Goal: Transaction & Acquisition: Subscribe to service/newsletter

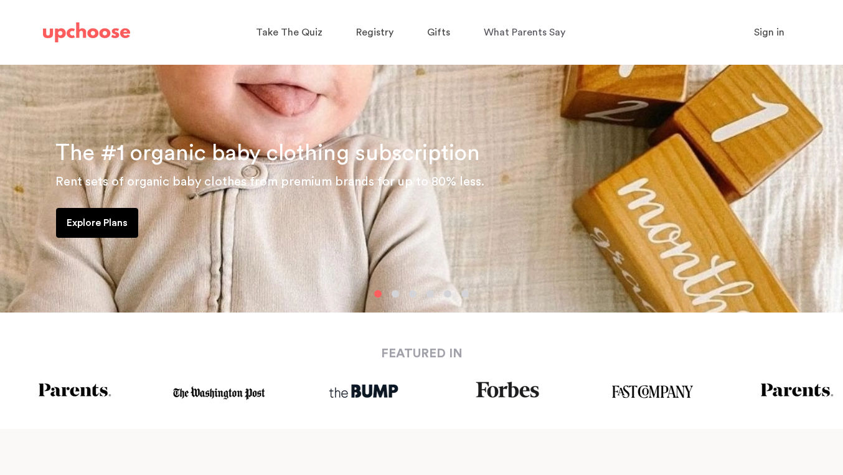
scroll to position [187, 0]
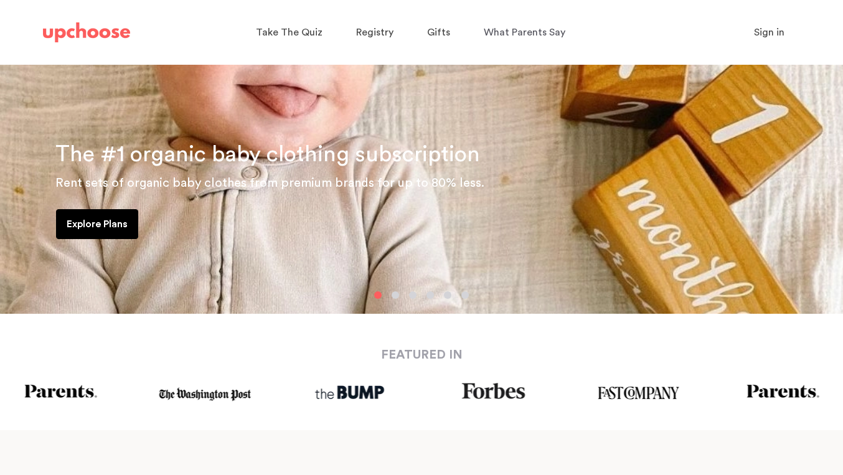
click at [108, 219] on p "Explore Plans" at bounding box center [97, 224] width 61 height 15
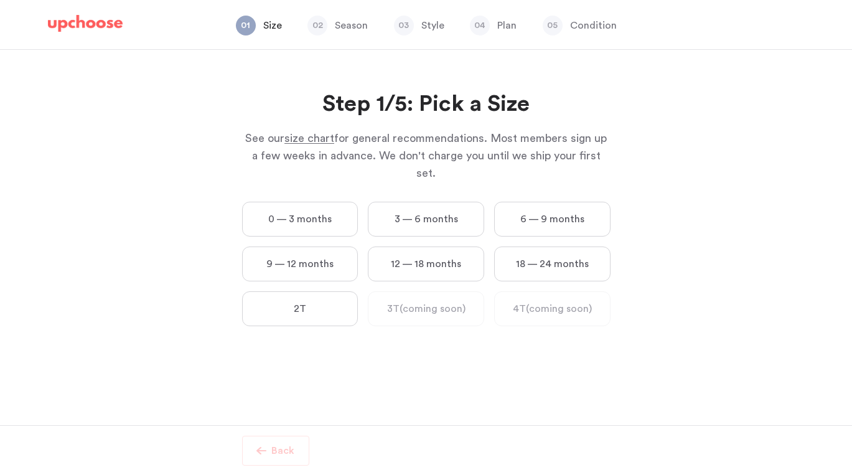
click at [565, 207] on label "6 — 9 months" at bounding box center [552, 219] width 116 height 35
click at [0, 0] on months "6 — 9 months" at bounding box center [0, 0] width 0 height 0
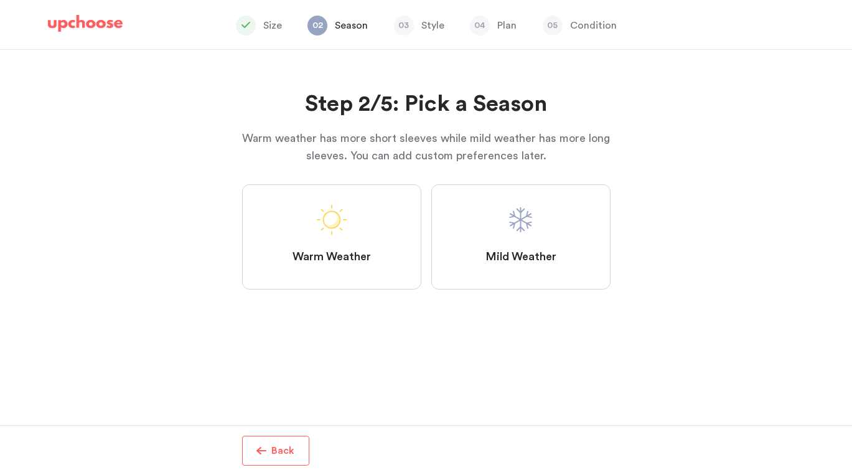
click at [548, 217] on label "Mild Weather" at bounding box center [520, 236] width 179 height 105
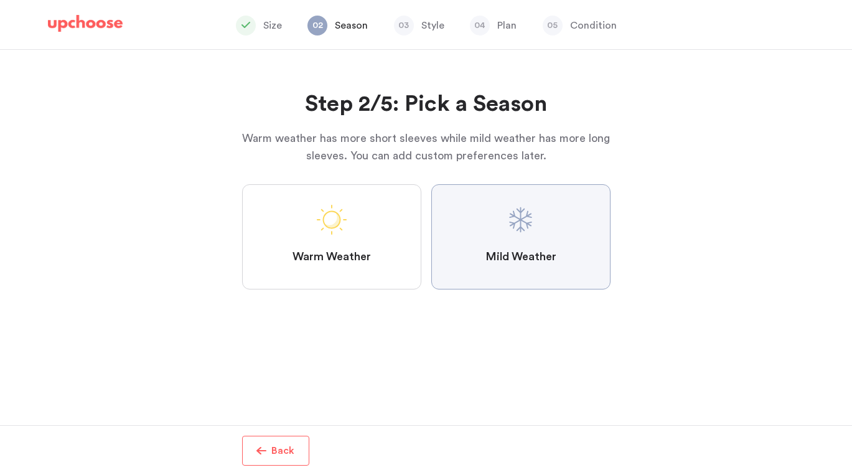
click at [0, 0] on Weather "Mild Weather" at bounding box center [0, 0] width 0 height 0
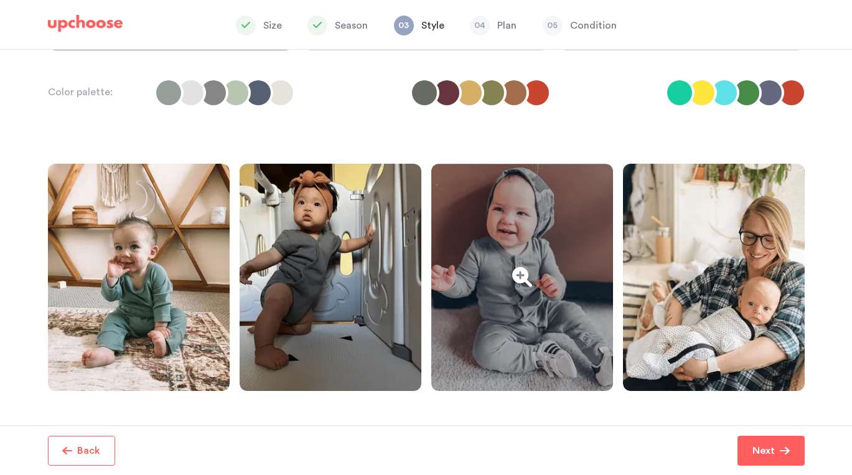
scroll to position [57, 0]
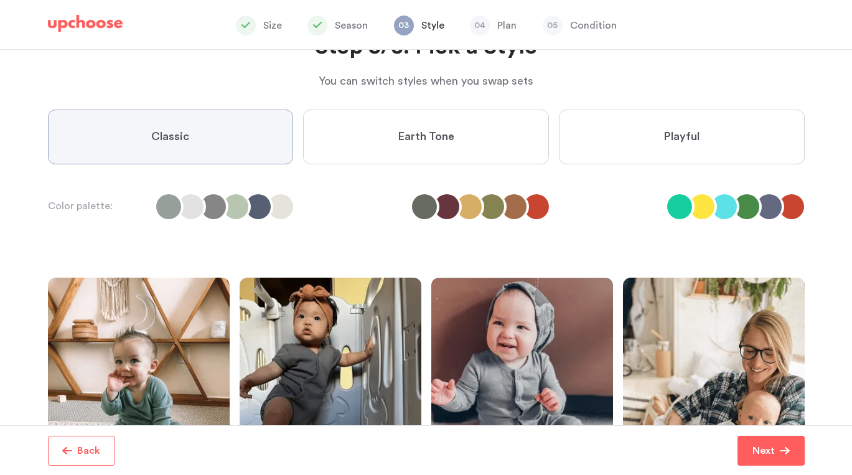
click at [420, 134] on span "Earth Tone" at bounding box center [426, 136] width 57 height 15
click at [0, 0] on Tone "Earth Tone" at bounding box center [0, 0] width 0 height 0
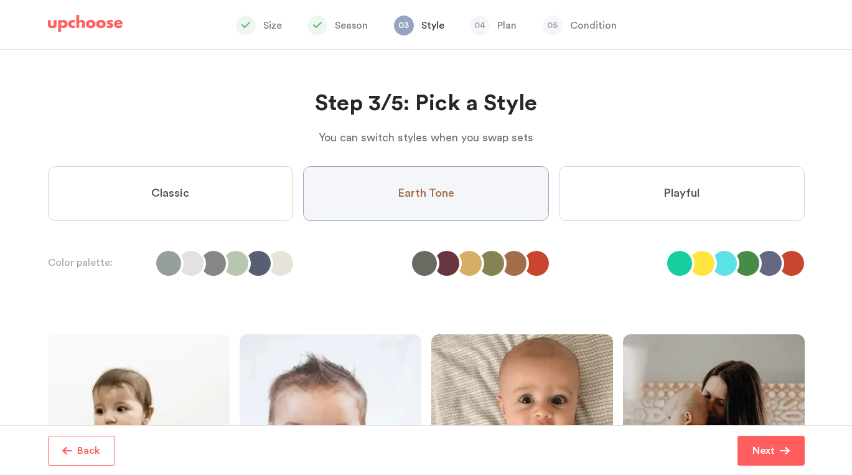
scroll to position [0, 0]
click at [718, 199] on label "Playful" at bounding box center [682, 194] width 246 height 55
click at [0, 0] on input "Playful" at bounding box center [0, 0] width 0 height 0
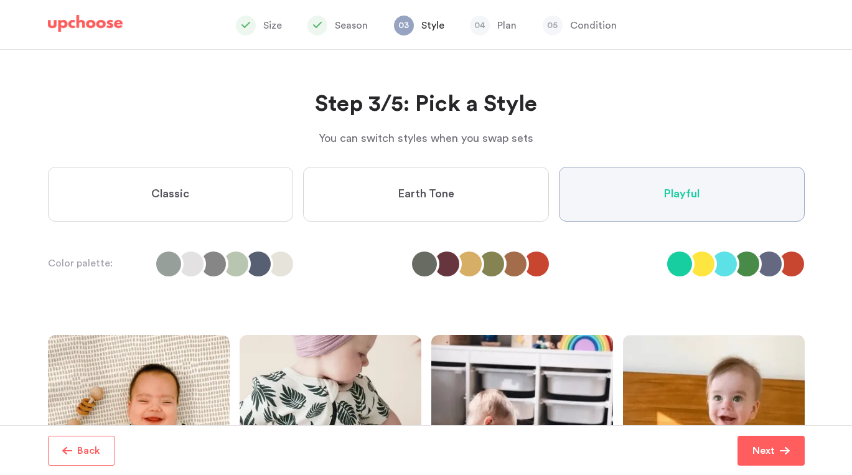
click at [224, 189] on label "Classic" at bounding box center [171, 194] width 246 height 55
click at [0, 0] on input "Classic" at bounding box center [0, 0] width 0 height 0
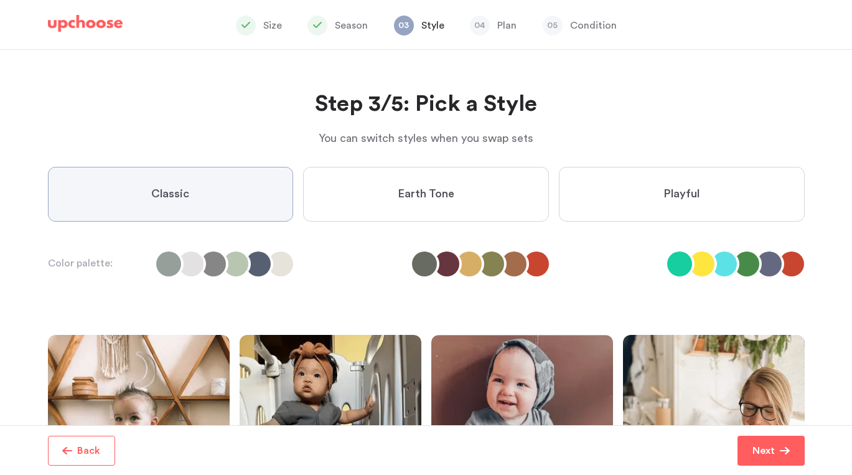
click at [337, 213] on label "Earth Tone" at bounding box center [426, 194] width 246 height 55
click at [0, 0] on Tone "Earth Tone" at bounding box center [0, 0] width 0 height 0
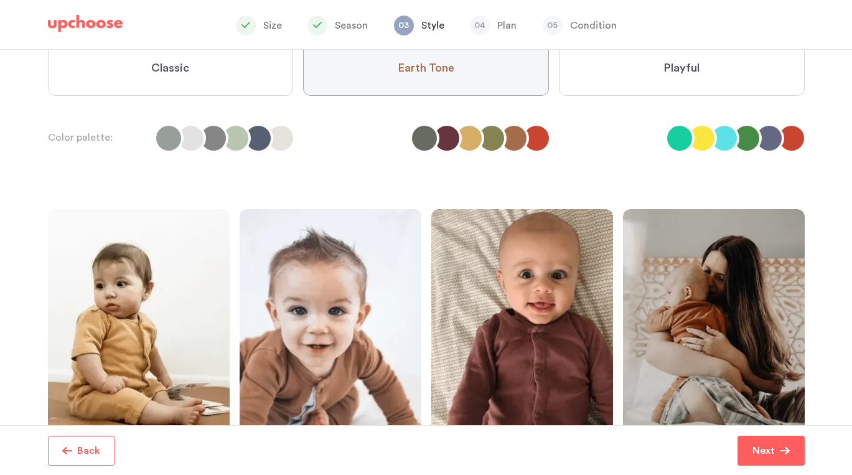
scroll to position [57, 0]
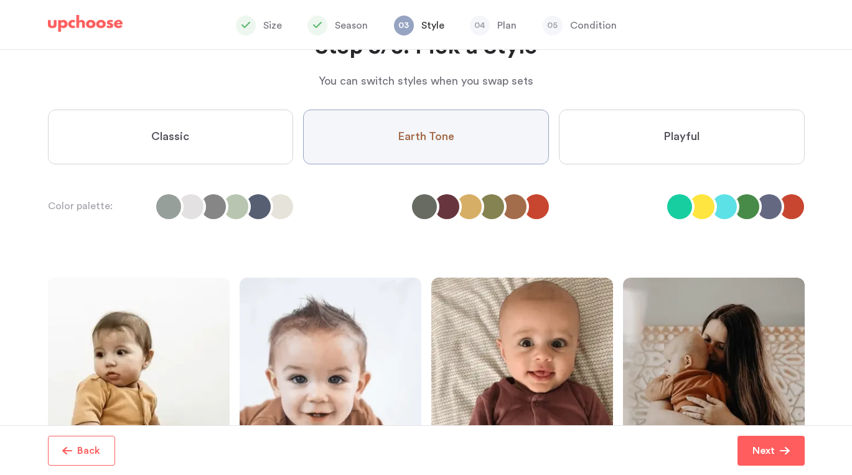
click at [622, 164] on label "Playful" at bounding box center [682, 137] width 246 height 55
click at [0, 0] on input "Playful" at bounding box center [0, 0] width 0 height 0
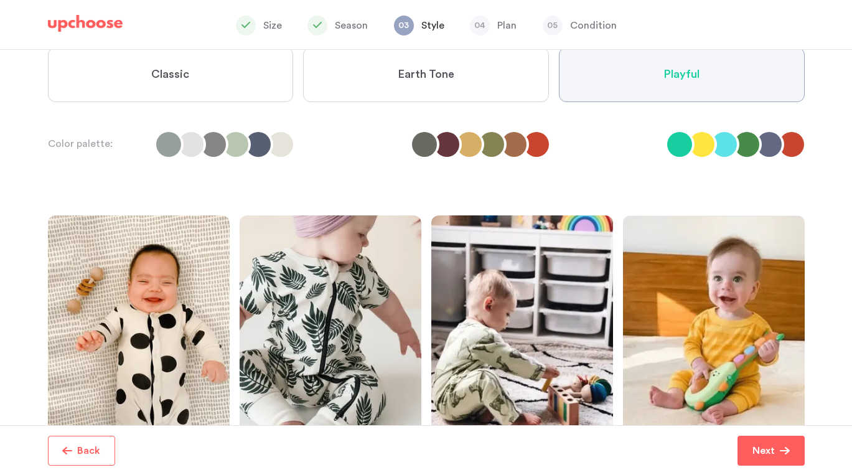
scroll to position [0, 0]
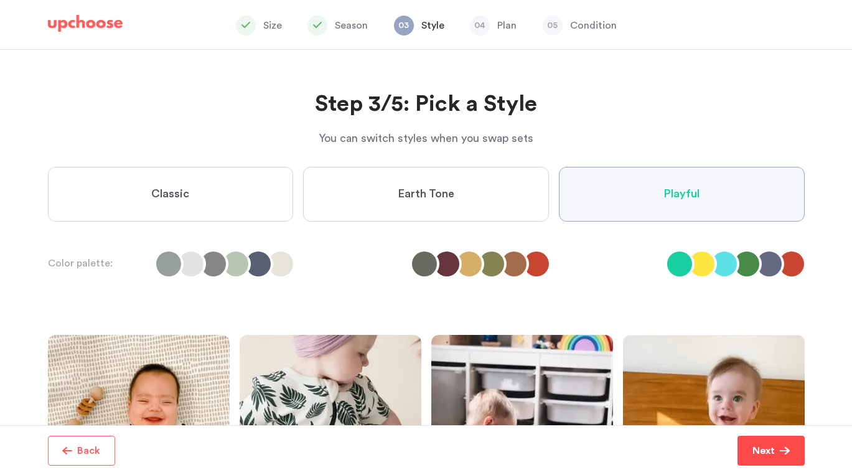
click at [776, 454] on span "Next" at bounding box center [766, 450] width 27 height 15
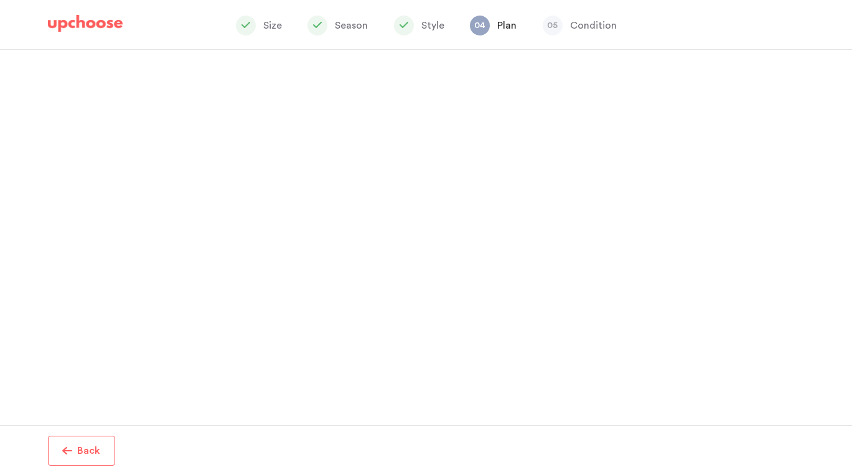
scroll to position [52, 0]
